Goal: Task Accomplishment & Management: Manage account settings

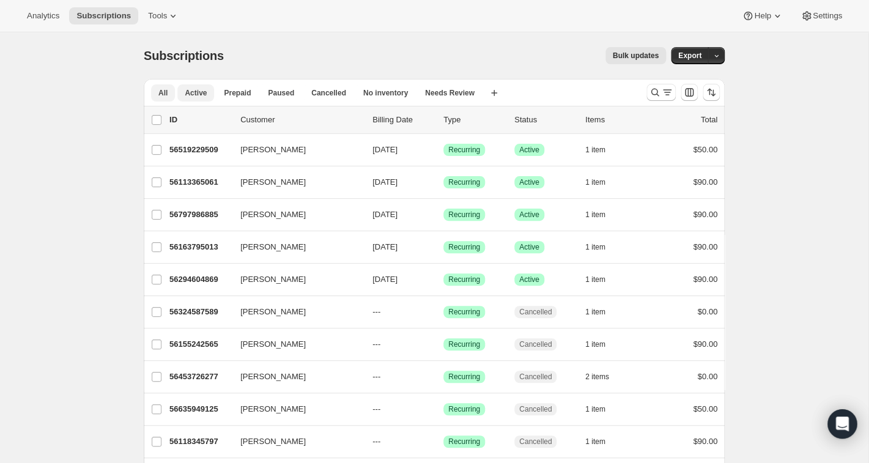
click at [194, 89] on span "Active" at bounding box center [196, 93] width 22 height 10
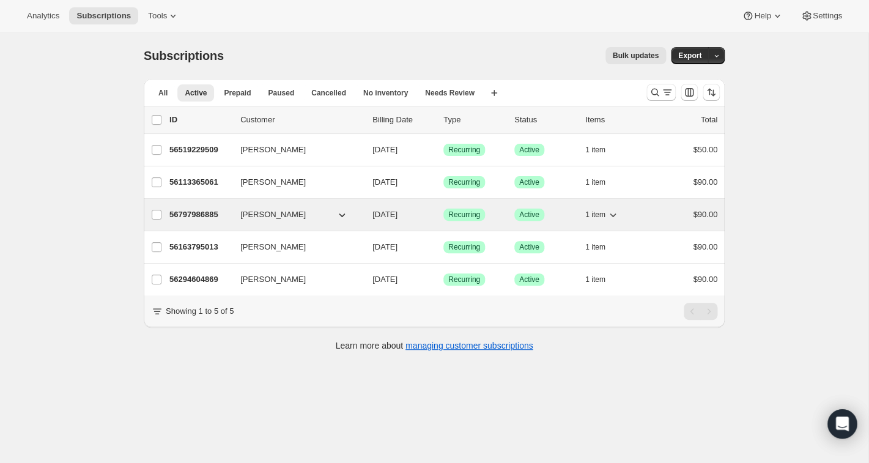
click at [207, 213] on p "56797986885" at bounding box center [199, 214] width 61 height 12
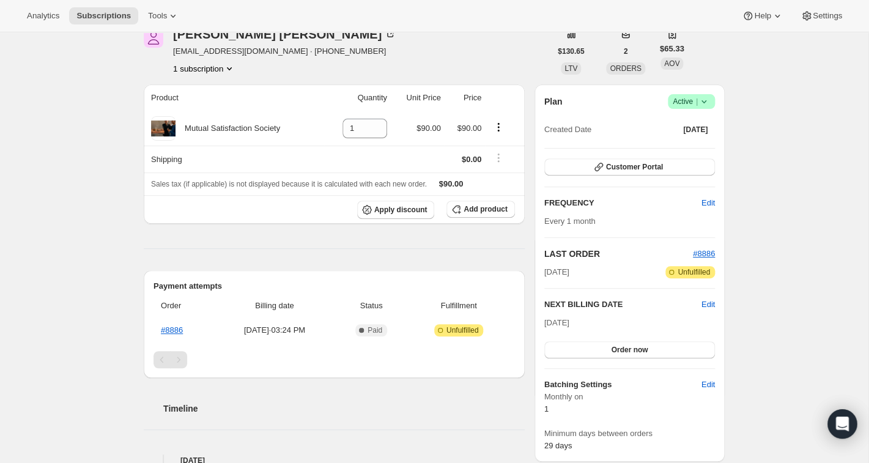
scroll to position [76, 0]
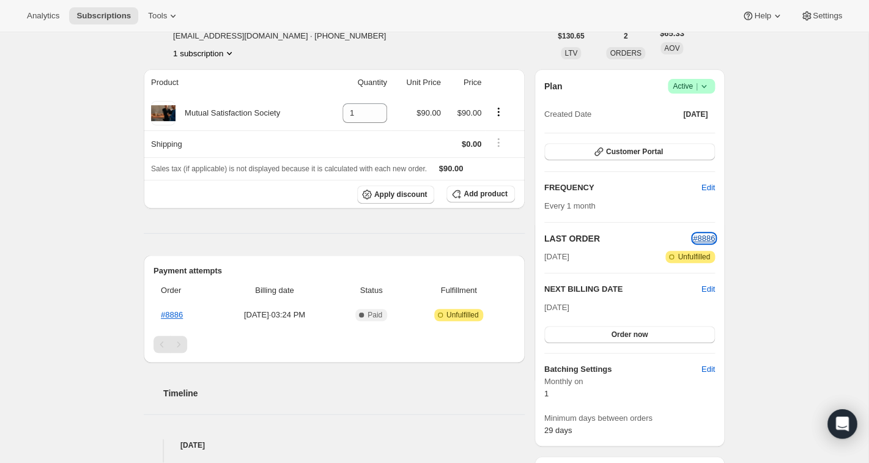
click at [699, 239] on span "#8886" at bounding box center [704, 238] width 22 height 9
click at [159, 16] on span "Tools" at bounding box center [157, 16] width 19 height 10
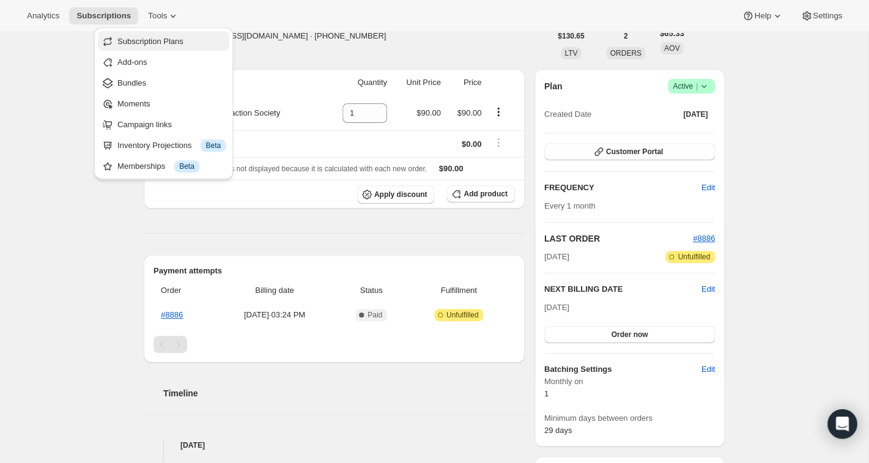
click at [152, 38] on span "Subscription Plans" at bounding box center [150, 41] width 66 height 9
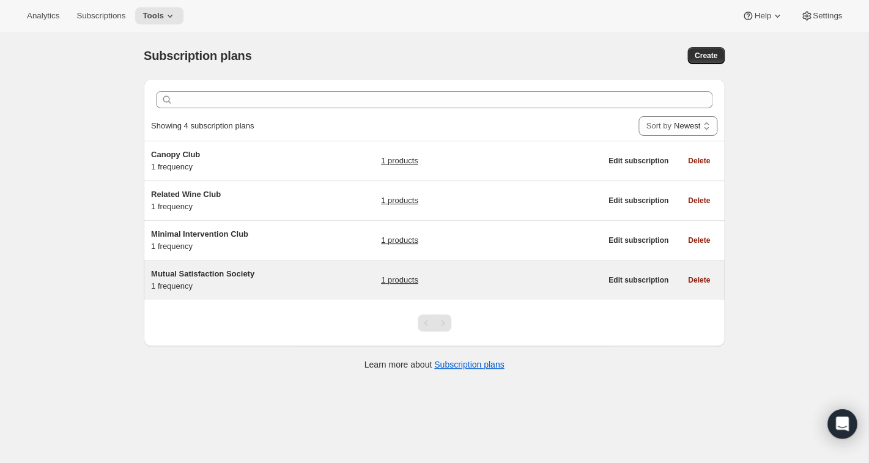
click at [199, 274] on span "Mutual Satisfaction Society" at bounding box center [202, 273] width 103 height 9
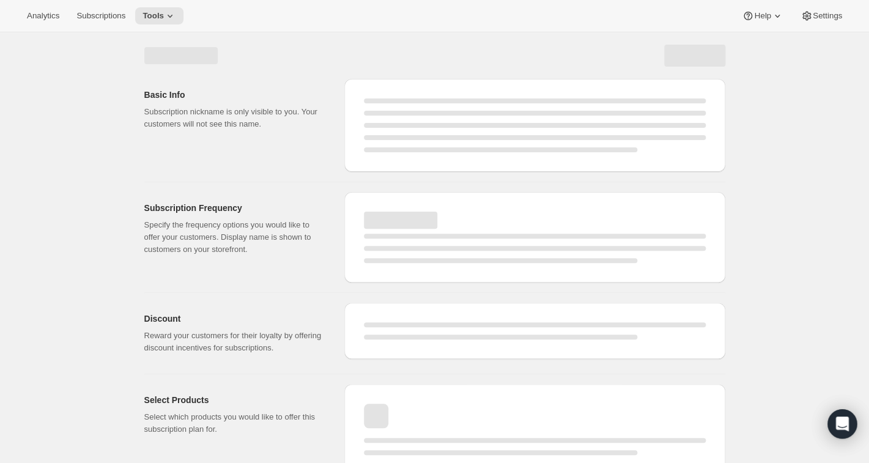
select select "WEEK"
select select "MONTH"
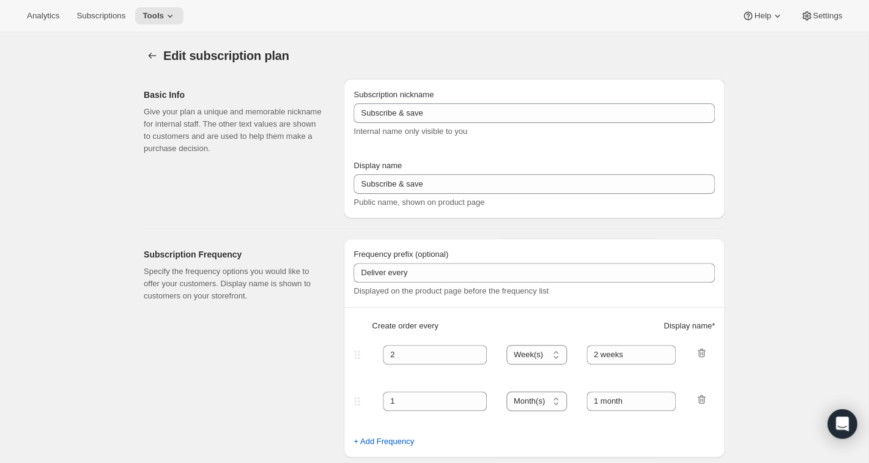
type input "Mutual Satisfaction Society"
type input "Shipped every"
type input "1"
select select "MONTH"
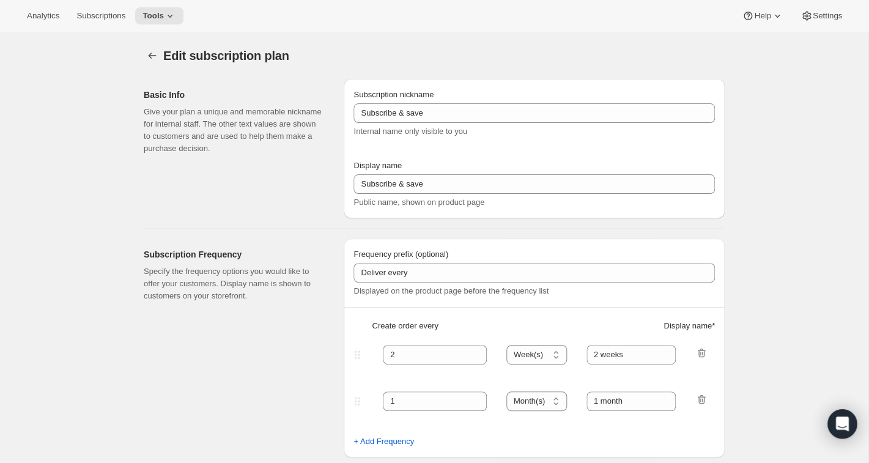
type input "month on the 15th."
type input "Get 50% Off Your First Month - Through [DATE]"
checkbox input "true"
select select "MONTHDAY"
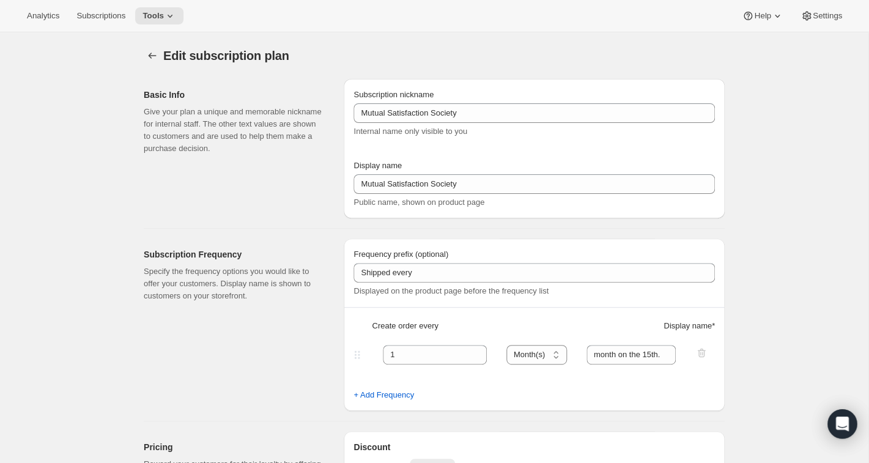
click at [199, 274] on p "Specify the frequency options you would like to offer your customers. Display n…" at bounding box center [234, 283] width 180 height 37
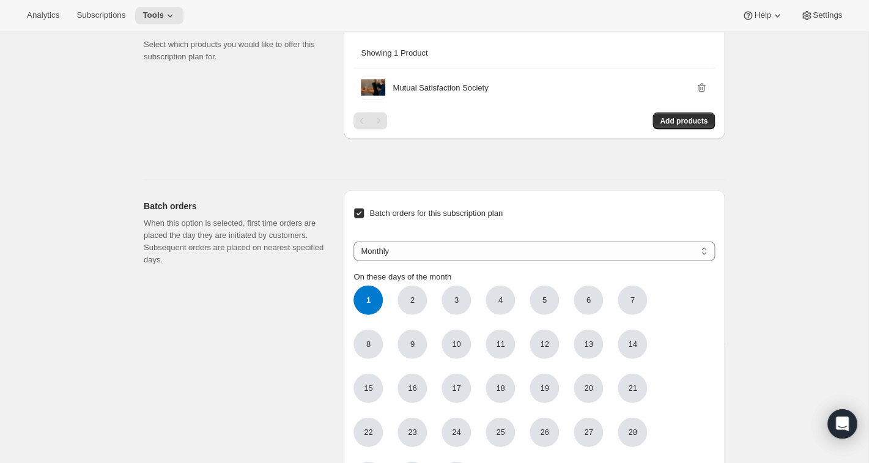
scroll to position [842, 0]
click at [106, 18] on span "Subscriptions" at bounding box center [100, 16] width 49 height 10
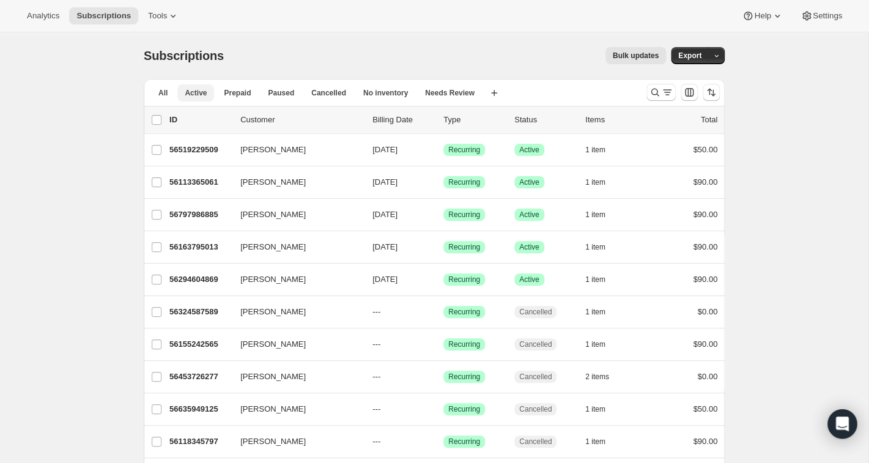
click at [204, 95] on span "Active" at bounding box center [196, 93] width 22 height 10
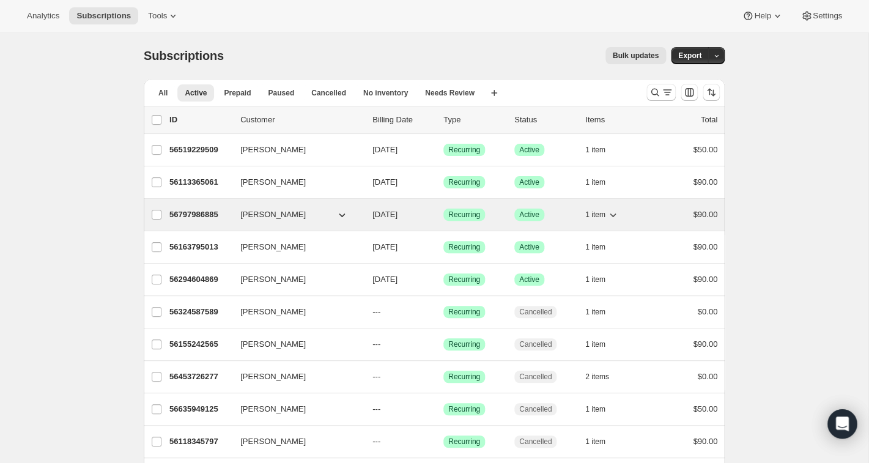
click at [207, 218] on p "56797986885" at bounding box center [199, 214] width 61 height 12
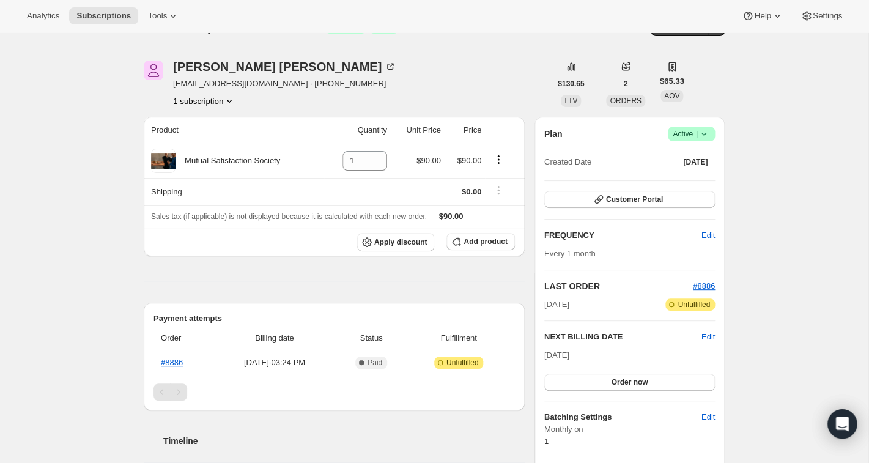
scroll to position [26, 0]
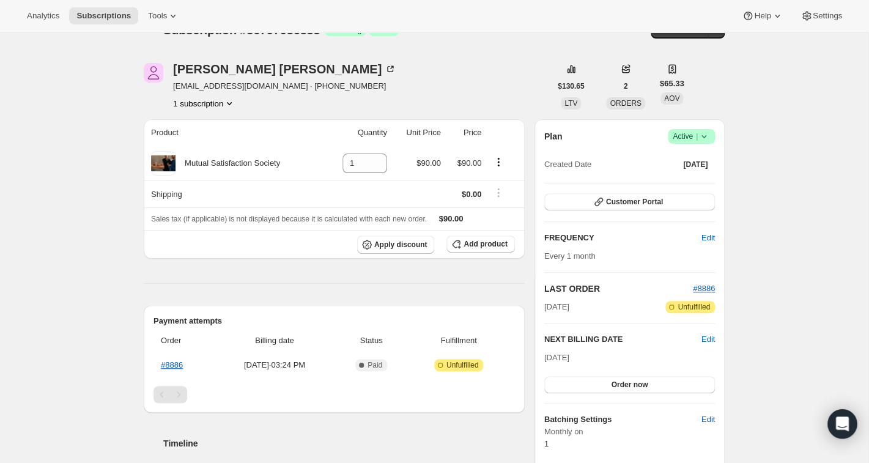
click at [332, 70] on div "[PERSON_NAME] [PERSON_NAME][EMAIL_ADDRESS][DOMAIN_NAME] · [PHONE_NUMBER] 1 subs…" at bounding box center [347, 86] width 406 height 46
